Goal: Task Accomplishment & Management: Manage account settings

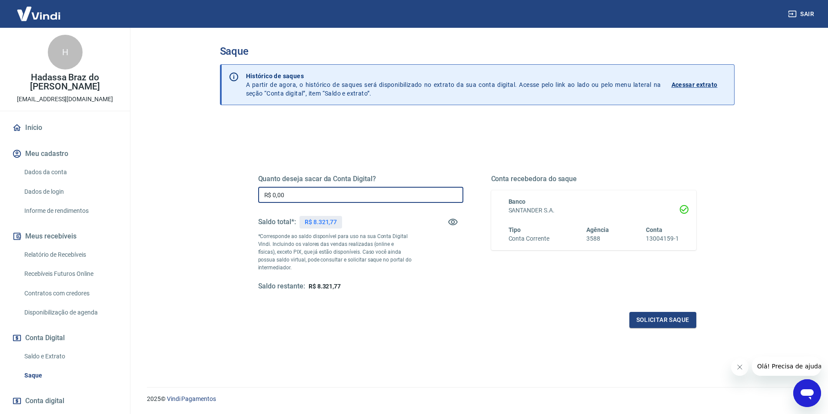
click at [325, 197] on input "R$ 0,00" at bounding box center [360, 195] width 205 height 16
type input "R$ 8.321,77"
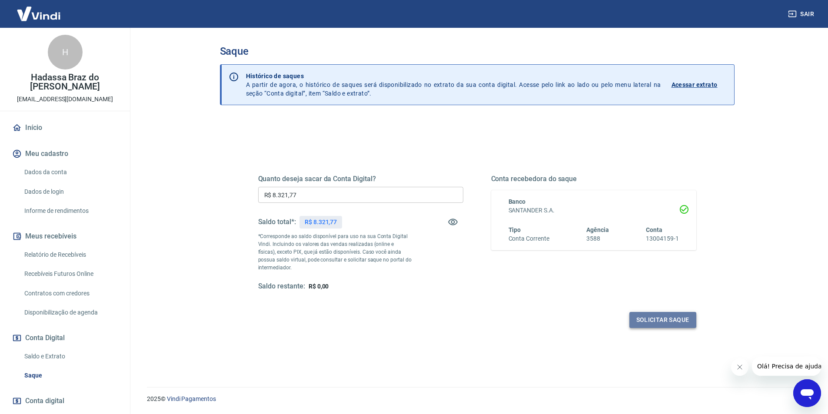
click at [661, 320] on button "Solicitar saque" at bounding box center [662, 320] width 67 height 16
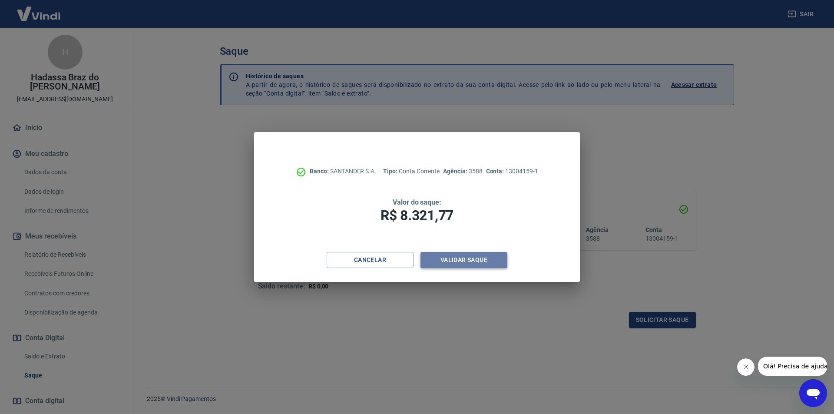
click at [477, 257] on button "Validar saque" at bounding box center [464, 260] width 87 height 16
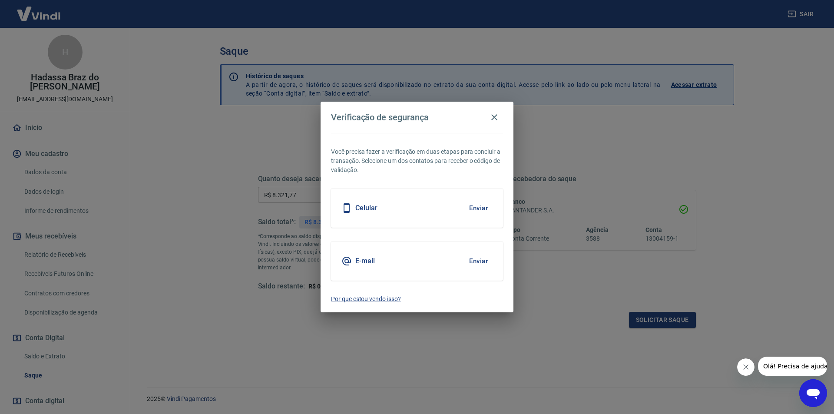
click at [477, 257] on button "Enviar" at bounding box center [478, 261] width 28 height 18
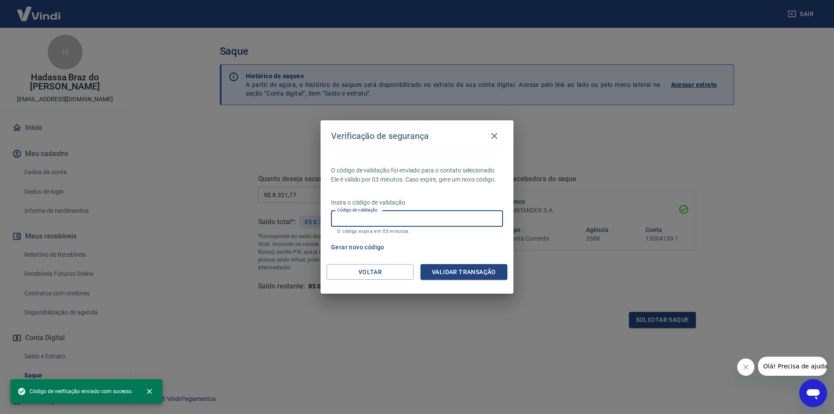
click at [368, 222] on input "Código de validação" at bounding box center [417, 219] width 172 height 16
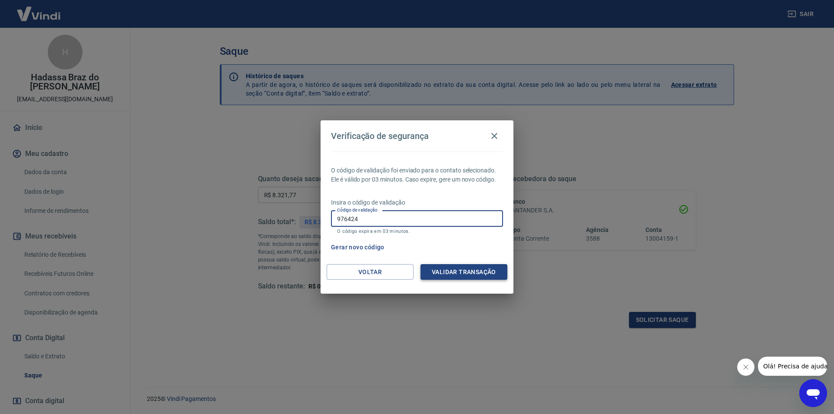
type input "976424"
click at [462, 273] on button "Validar transação" at bounding box center [464, 272] width 87 height 16
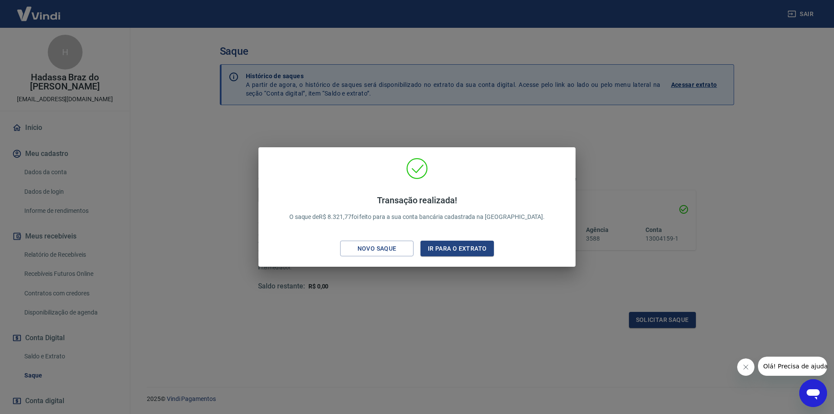
click at [415, 314] on div "Transação realizada! O saque de R$ 8.321,77 foi feito para a sua conta bancária…" at bounding box center [417, 207] width 834 height 414
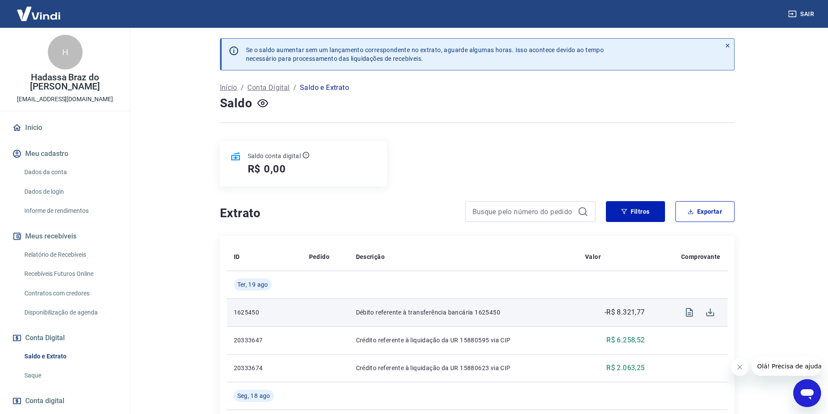
drag, startPoint x: 615, startPoint y: 312, endPoint x: 624, endPoint y: 312, distance: 9.1
click at [641, 312] on p "-R$ 8.321,77" at bounding box center [624, 312] width 40 height 10
click at [620, 311] on p "-R$ 8.321,77" at bounding box center [624, 312] width 40 height 10
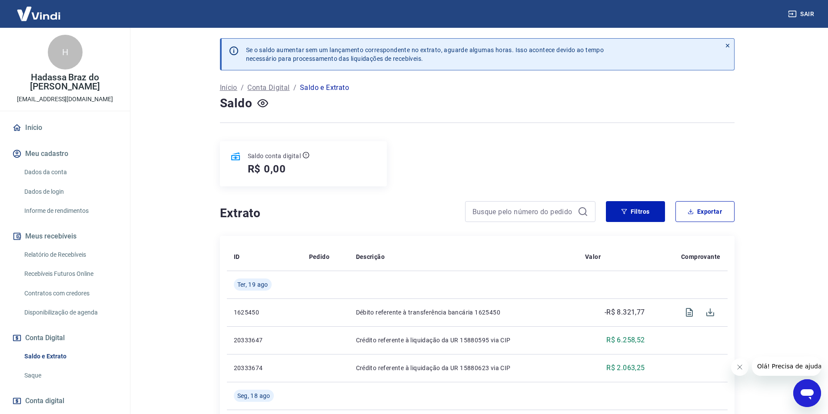
click at [799, 310] on main "Se o saldo aumentar sem um lançamento correspondente no extrato, aguarde alguma…" at bounding box center [477, 221] width 702 height 386
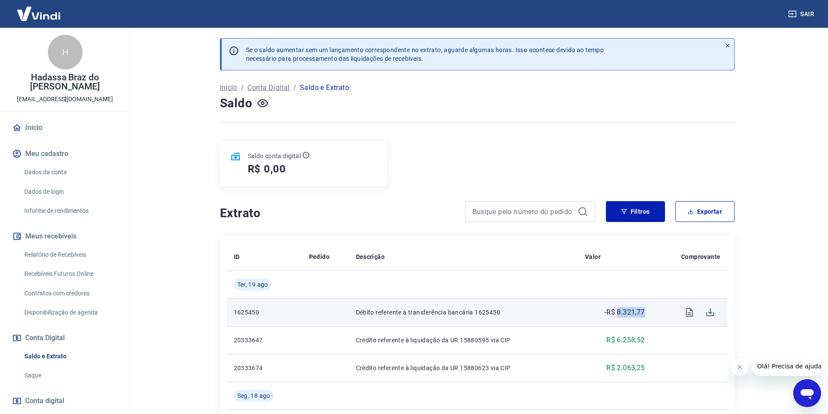
drag, startPoint x: 617, startPoint y: 312, endPoint x: 649, endPoint y: 311, distance: 32.1
click at [649, 311] on td "-R$ 8.321,77" at bounding box center [615, 312] width 74 height 28
copy p "8.321,77"
